Goal: Navigation & Orientation: Go to known website

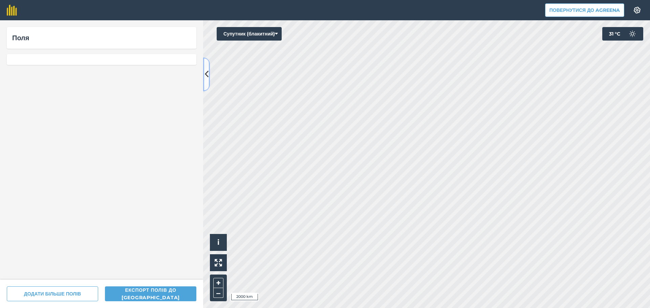
click at [209, 73] on button at bounding box center [206, 75] width 7 height 34
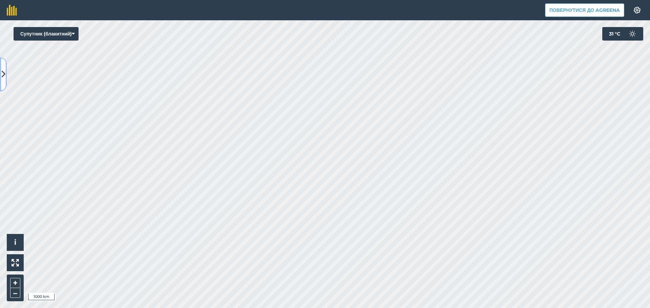
click at [3, 70] on icon at bounding box center [4, 74] width 4 height 12
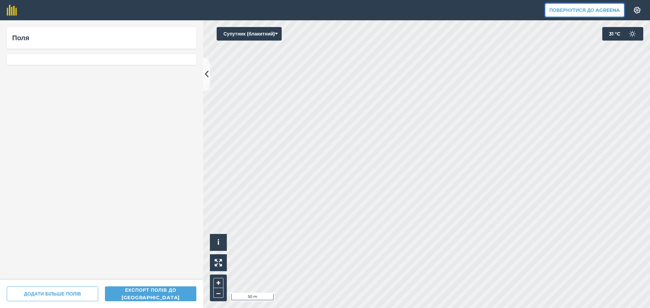
click at [568, 9] on button "Повернутися до Agreena" at bounding box center [584, 10] width 79 height 14
